Goal: Information Seeking & Learning: Learn about a topic

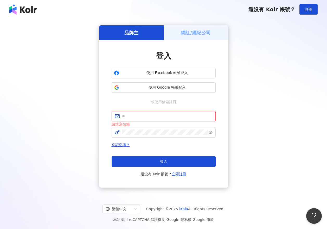
click at [141, 115] on input "text" at bounding box center [167, 116] width 91 height 6
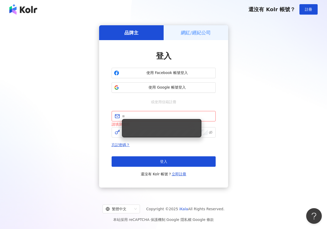
click at [150, 106] on div "登入 使用 Facebook 帳號登入 使用 Google 帳號登入 或使用信箱註冊 請填寫信箱 忘記密碼？ 登入 還沒有 Kolr 帳號？ 立即註冊" at bounding box center [164, 113] width 104 height 127
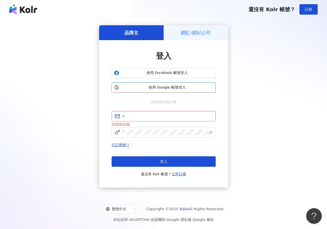
click at [164, 89] on span "使用 Google 帳號登入" at bounding box center [167, 87] width 92 height 5
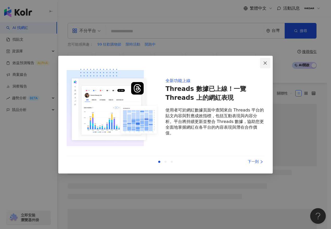
click at [264, 61] on icon "close" at bounding box center [265, 63] width 4 height 4
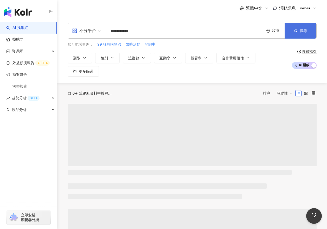
type input "**********"
click at [299, 30] on button "搜尋" at bounding box center [301, 31] width 32 height 16
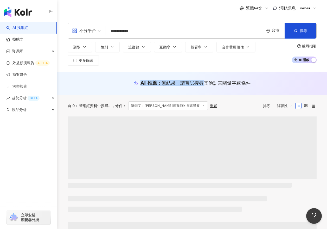
drag, startPoint x: 131, startPoint y: 83, endPoint x: 230, endPoint y: 83, distance: 98.4
click at [227, 83] on div "AI 推薦 ： 無結果，請嘗試搜尋其他語言關鍵字或條件" at bounding box center [192, 83] width 249 height 7
click at [259, 86] on div "AI 推薦 ： 無結果，請嘗試搜尋其他語言關鍵字或條件" at bounding box center [192, 85] width 270 height 10
click at [273, 86] on div "AI 推薦 ： 無結果，請嘗試搜尋其他語言關鍵字或條件" at bounding box center [192, 83] width 249 height 7
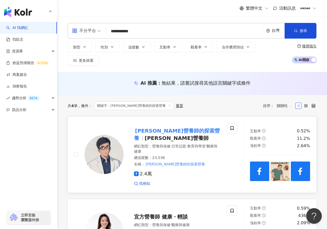
click at [179, 128] on mark "[PERSON_NAME]營養師的探索營養" at bounding box center [177, 135] width 86 height 16
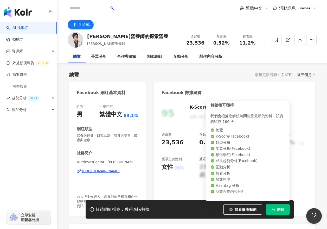
click at [283, 210] on span "解鎖" at bounding box center [280, 209] width 7 height 4
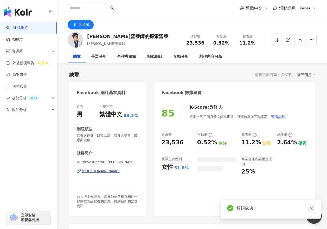
click at [311, 208] on icon "close" at bounding box center [311, 208] width 3 height 3
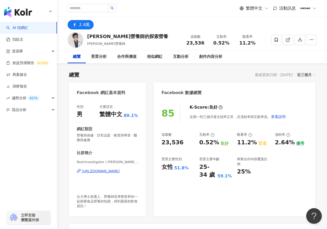
click at [281, 193] on div "85 K-Score : 良好 近期一到三個月發文頻率正常，且漲粉率與互動率高。 查看說明 追蹤數 23,536 互動率 0.52% 良好 觀看率 11.2%…" at bounding box center [235, 157] width 162 height 117
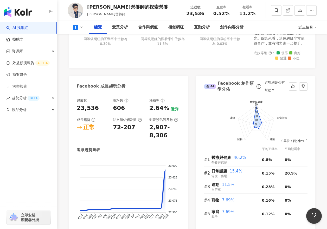
scroll to position [308, 0]
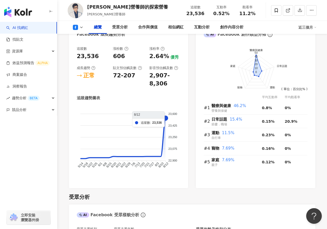
click at [164, 119] on foreignobject at bounding box center [129, 141] width 104 height 70
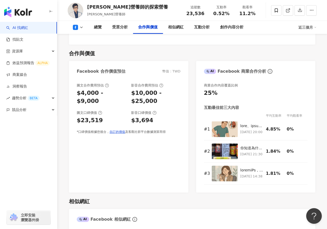
scroll to position [575, 0]
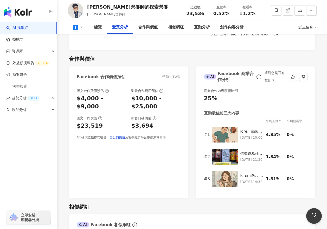
click at [236, 101] on div "25%" at bounding box center [256, 98] width 104 height 8
